Goal: Task Accomplishment & Management: Manage account settings

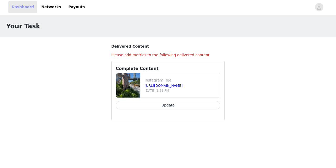
click at [25, 9] on link "Dashboard" at bounding box center [22, 7] width 29 height 12
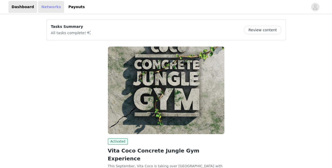
click at [45, 9] on link "Networks" at bounding box center [51, 7] width 26 height 12
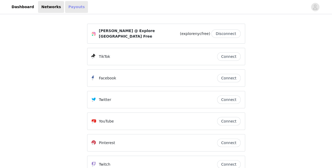
click at [66, 9] on link "Payouts" at bounding box center [76, 7] width 23 height 12
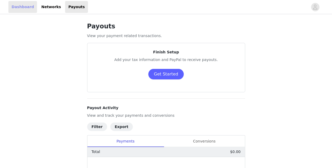
click at [20, 6] on link "Dashboard" at bounding box center [22, 7] width 29 height 12
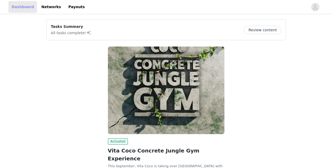
scroll to position [49, 0]
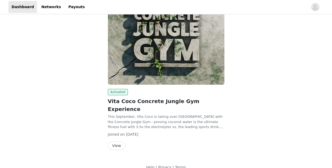
click at [118, 141] on button "View" at bounding box center [117, 145] width 18 height 8
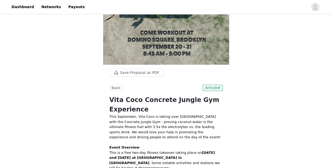
scroll to position [146, 0]
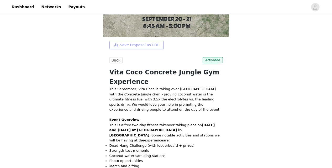
click at [119, 45] on button "Save Proposal as PDF" at bounding box center [136, 45] width 54 height 8
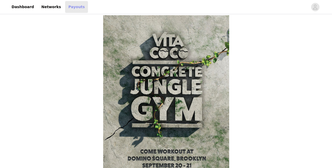
click at [65, 5] on link "Payouts" at bounding box center [76, 7] width 23 height 12
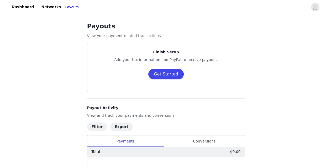
click at [167, 76] on button "Get Started" at bounding box center [165, 74] width 35 height 11
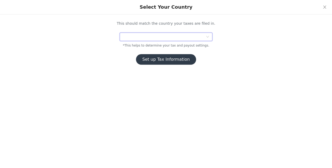
click at [202, 40] on div at bounding box center [164, 37] width 83 height 8
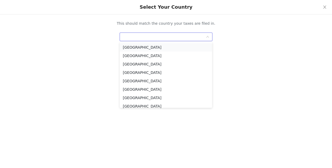
click at [191, 49] on li "United States" at bounding box center [166, 47] width 92 height 8
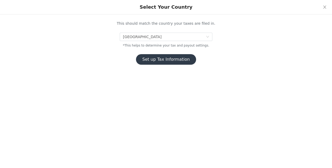
click at [173, 61] on button "Set up Tax Information" at bounding box center [166, 59] width 60 height 11
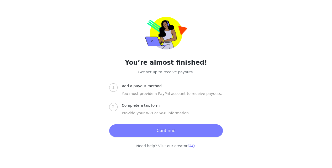
click at [144, 129] on button "Continue" at bounding box center [166, 130] width 114 height 13
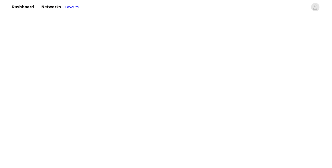
scroll to position [105, 0]
click at [55, 125] on div "Payouts View your payment related transactions. Payout Activity View and track …" at bounding box center [166, 128] width 332 height 436
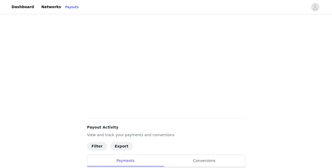
scroll to position [81, 0]
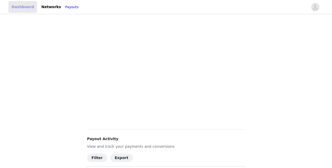
click at [10, 3] on link "Dashboard" at bounding box center [22, 7] width 29 height 12
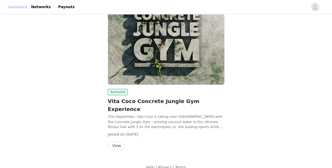
scroll to position [49, 0]
click at [69, 4] on link "Payouts" at bounding box center [66, 7] width 23 height 12
